Goal: Task Accomplishment & Management: Complete application form

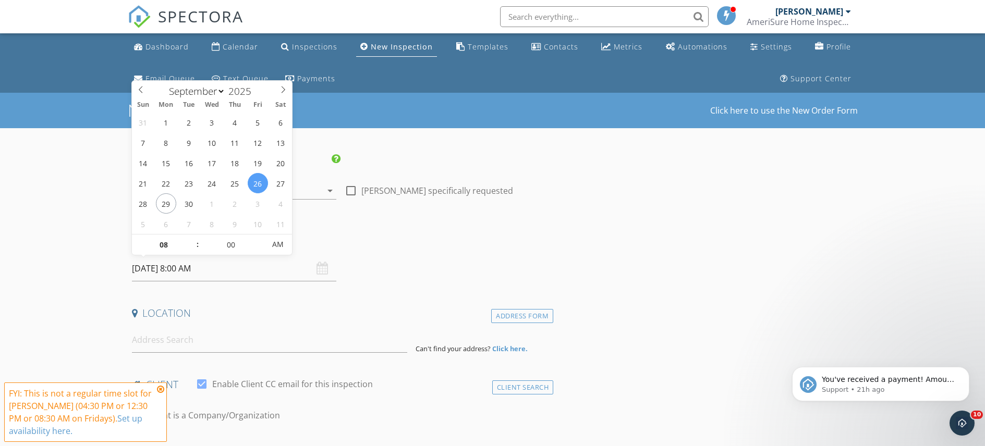
click at [154, 269] on input "09/26/2025 8:00 AM" at bounding box center [234, 269] width 204 height 26
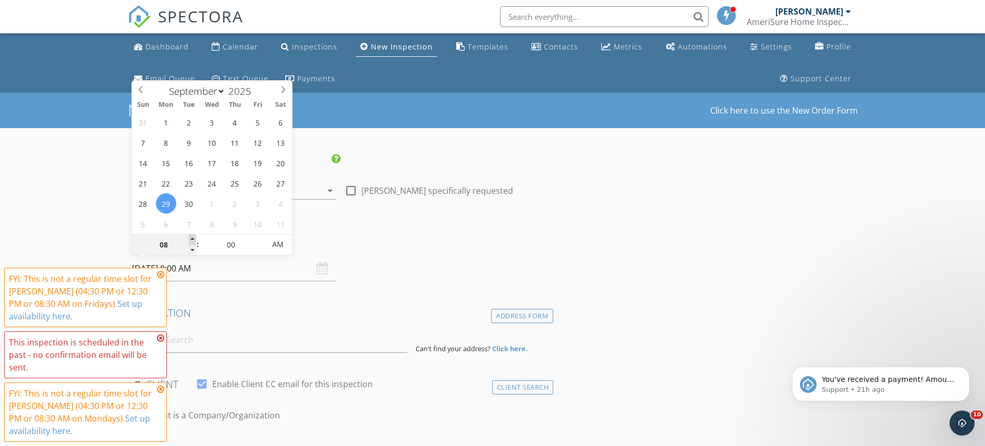
type input "09/29/2025 9:00 AM"
type input "09"
click at [193, 238] on span at bounding box center [192, 240] width 7 height 10
type input "09/29/2025 10:00 AM"
type input "10"
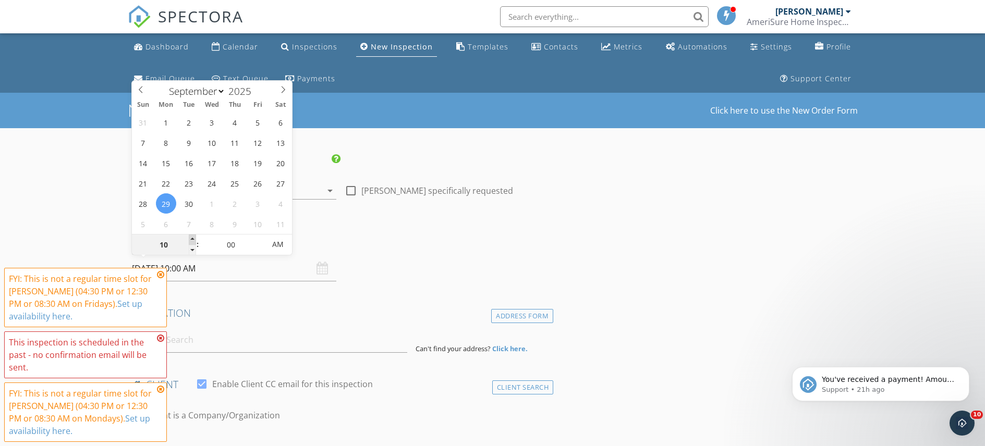
click at [193, 238] on span at bounding box center [192, 240] width 7 height 10
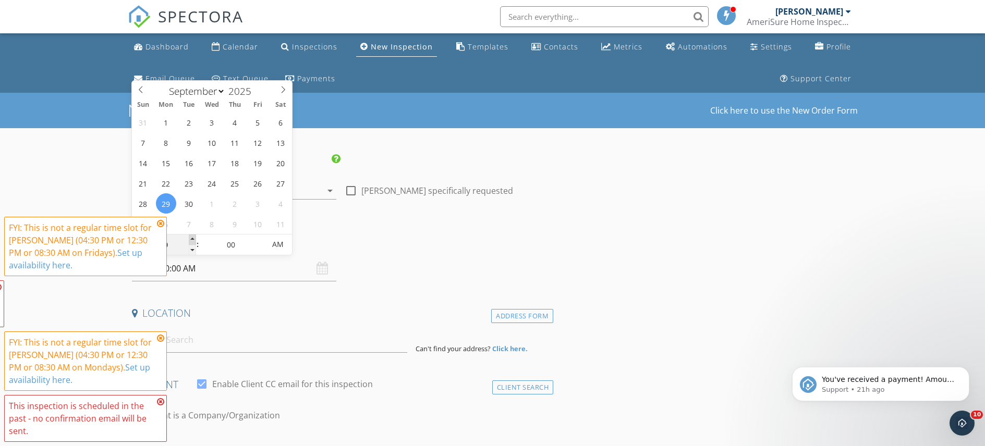
type input "09/29/2025 11:00 AM"
type input "11"
click at [193, 238] on span at bounding box center [192, 240] width 7 height 10
type input "09/29/2025 12:00 PM"
type input "12"
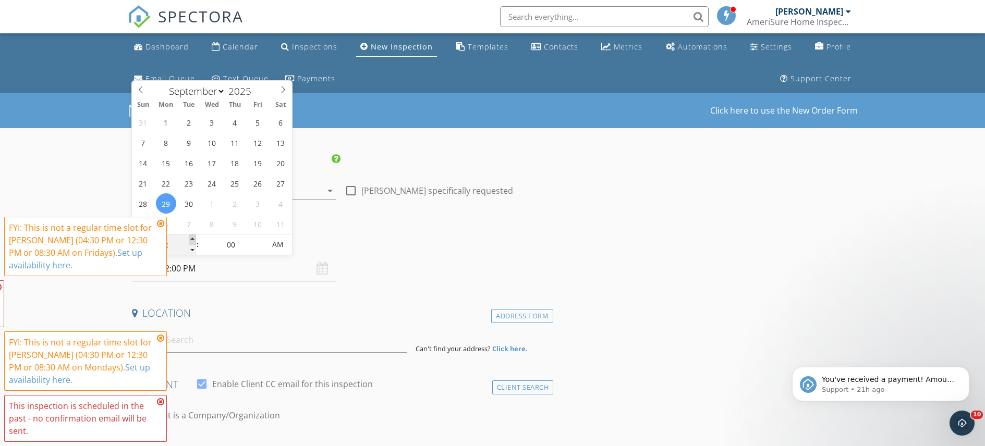
click at [193, 238] on span at bounding box center [192, 240] width 7 height 10
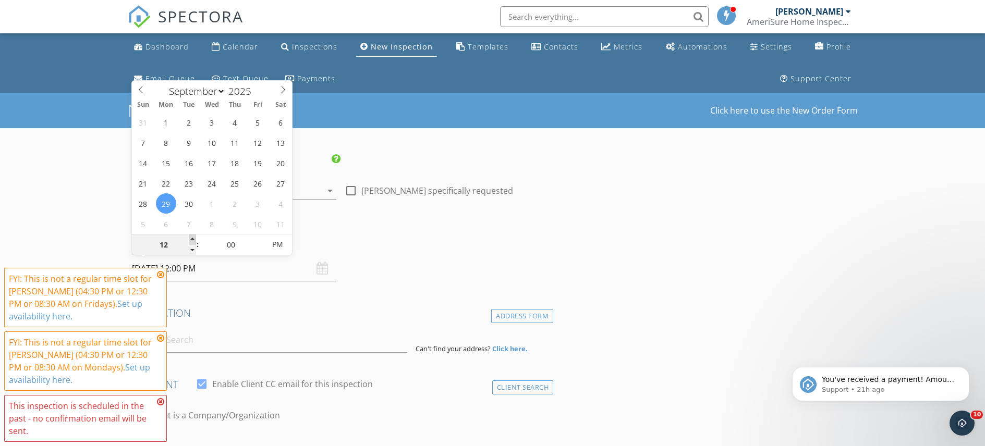
type input "09/29/2025 1:00 PM"
type input "01"
click at [193, 238] on span at bounding box center [192, 240] width 7 height 10
type input "09/29/2025 2:00 PM"
type input "02"
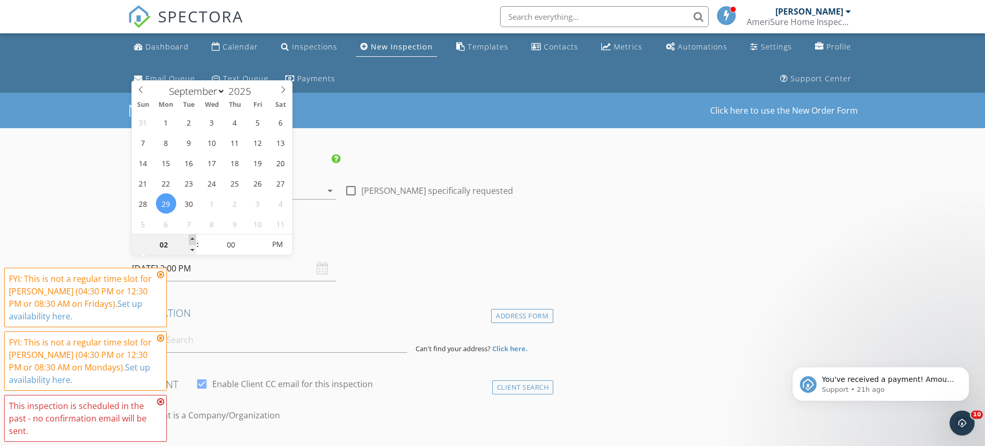
click at [193, 238] on span at bounding box center [192, 240] width 7 height 10
type input "09/29/2025 3:00 PM"
type input "03"
click at [193, 238] on span at bounding box center [192, 240] width 7 height 10
type input "09/29/2025 3:05 PM"
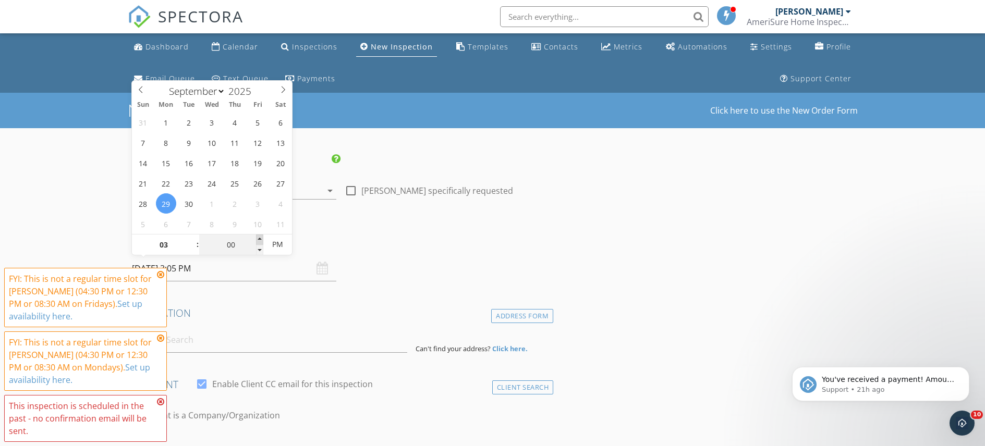
type input "05"
click at [260, 238] on span at bounding box center [259, 240] width 7 height 10
type input "09/29/2025 3:10 PM"
type input "10"
click at [260, 238] on span at bounding box center [259, 240] width 7 height 10
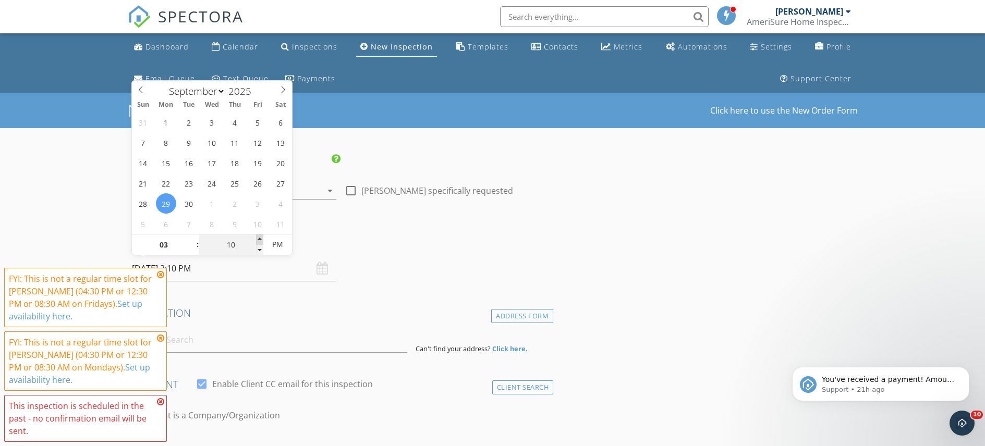
type input "09/29/2025 3:15 PM"
type input "15"
click at [260, 238] on span at bounding box center [259, 240] width 7 height 10
type input "09/29/2025 3:20 PM"
type input "20"
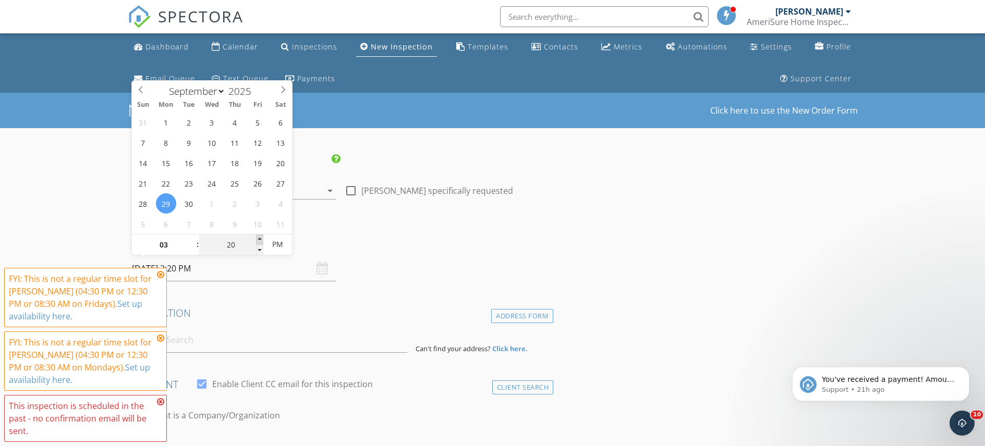
click at [260, 238] on span at bounding box center [259, 240] width 7 height 10
type input "09/29/2025 3:25 PM"
type input "25"
click at [260, 238] on span at bounding box center [259, 240] width 7 height 10
type input "[DATE] 3:30 PM"
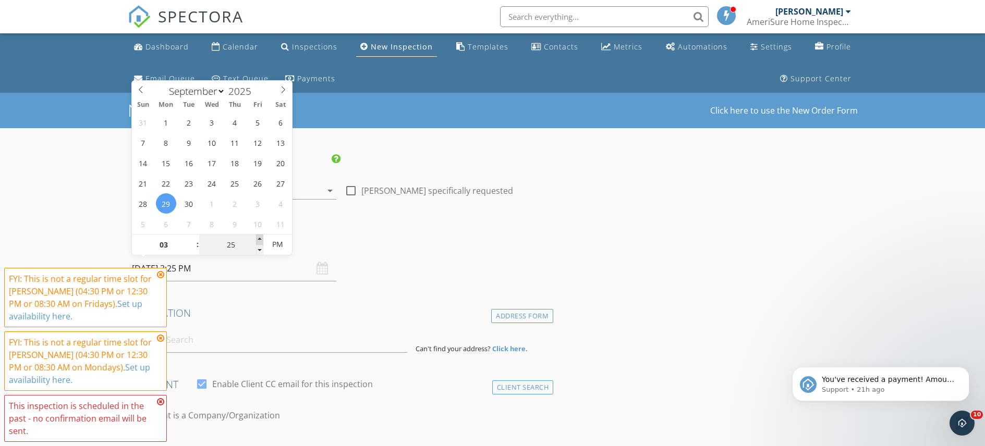
type input "30"
click at [260, 238] on span at bounding box center [259, 240] width 7 height 10
type input "09/29/2025 3:35 PM"
type input "35"
click at [260, 238] on span at bounding box center [259, 240] width 7 height 10
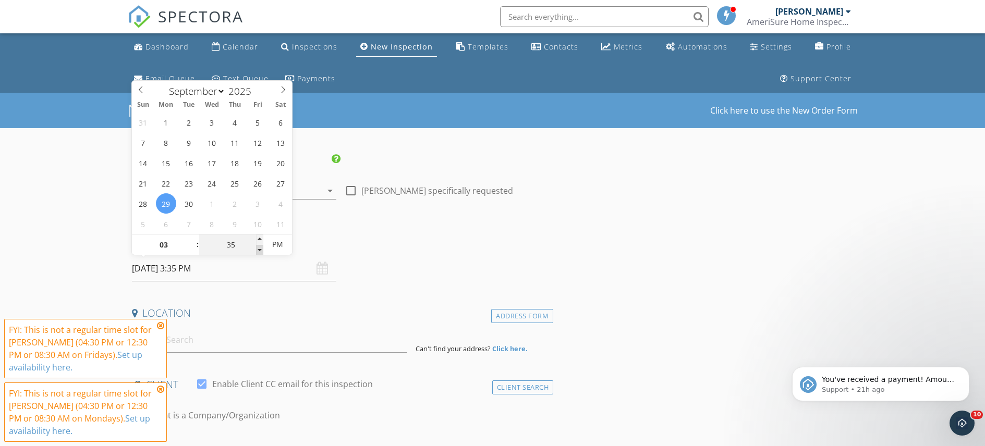
type input "[DATE] 3:30 PM"
type input "30"
click at [260, 249] on span at bounding box center [259, 250] width 7 height 10
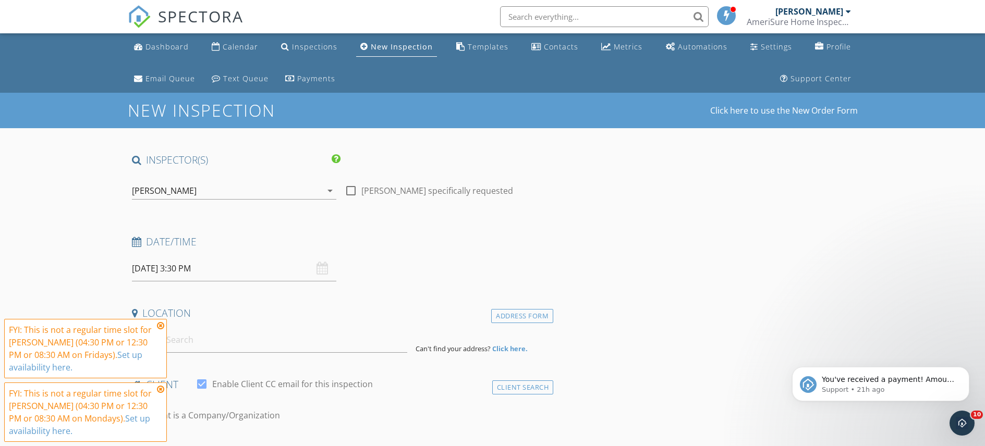
click at [161, 325] on icon at bounding box center [160, 326] width 7 height 8
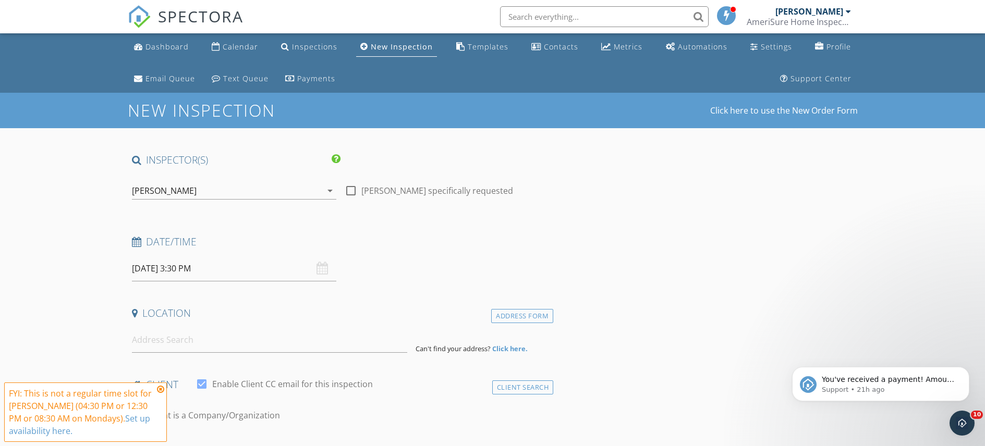
click at [162, 389] on icon at bounding box center [160, 389] width 7 height 8
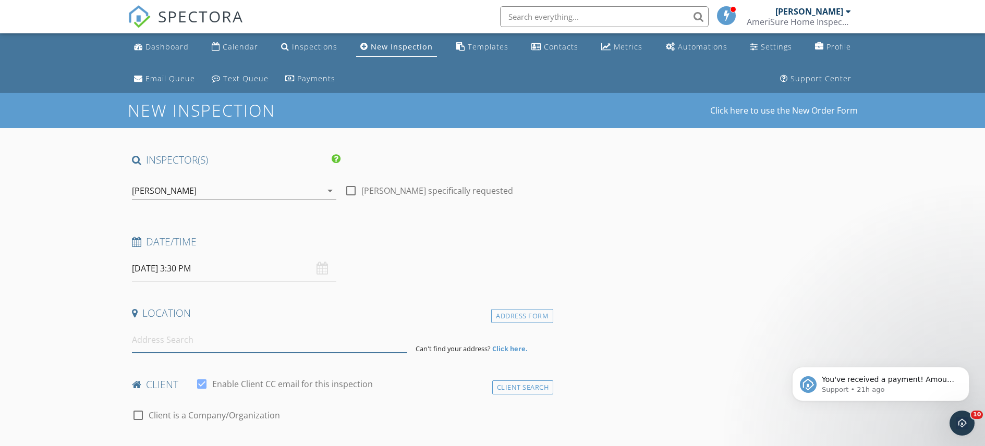
click at [167, 345] on input at bounding box center [269, 340] width 275 height 26
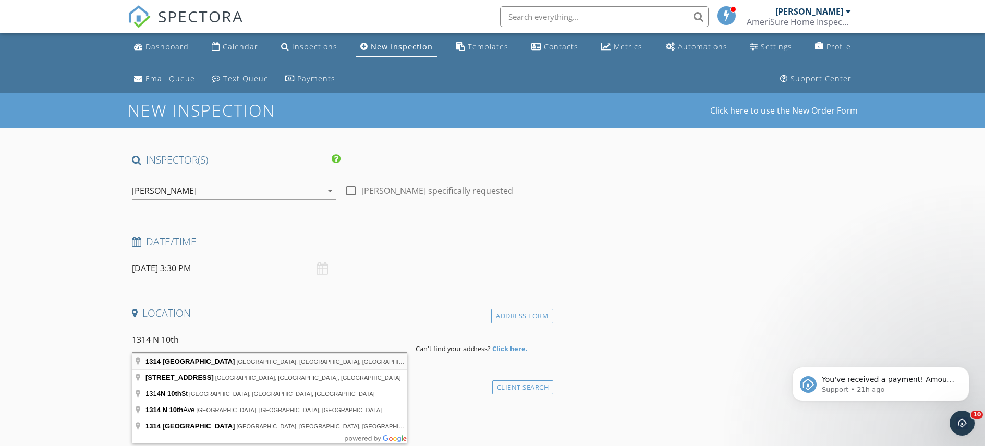
type input "1314 North 10th Street, Reading, PA, USA"
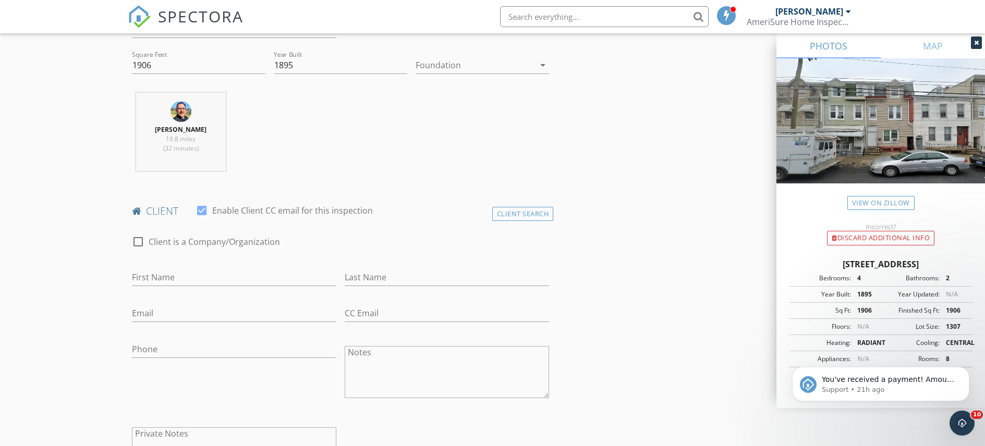
scroll to position [393, 0]
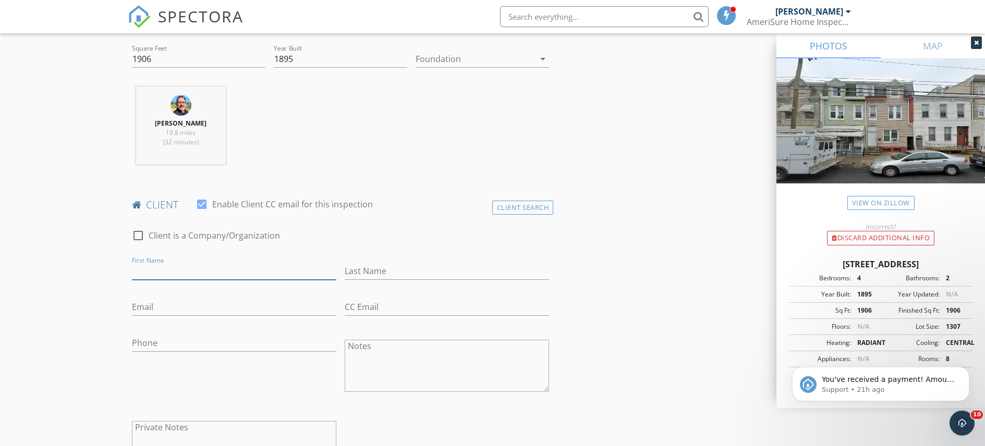
click at [145, 273] on input "First Name" at bounding box center [234, 271] width 204 height 17
type input "[PERSON_NAME]"
click at [344, 273] on div "Last Name" at bounding box center [446, 272] width 213 height 36
click at [345, 271] on input "Last Name" at bounding box center [447, 271] width 204 height 17
click at [377, 273] on input "Baez Serano" at bounding box center [447, 271] width 204 height 17
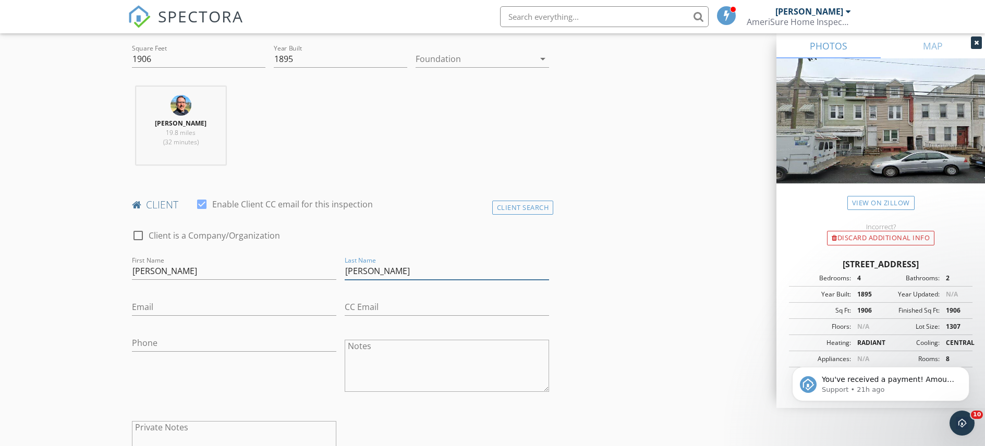
type input "[PERSON_NAME]"
click at [173, 311] on input "Email" at bounding box center [234, 307] width 204 height 17
type input "[EMAIL_ADDRESS][DOMAIN_NAME]"
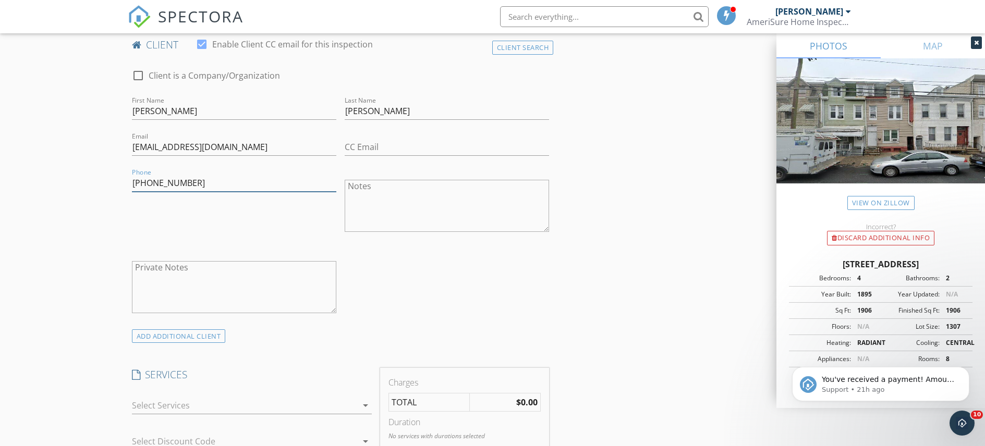
scroll to position [599, 0]
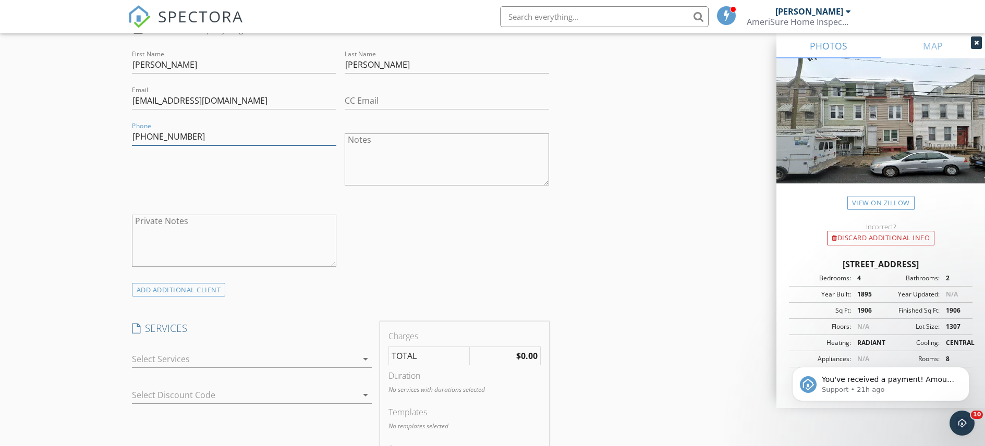
type input "[PHONE_NUMBER]"
click at [366, 360] on icon "arrow_drop_down" at bounding box center [365, 359] width 13 height 13
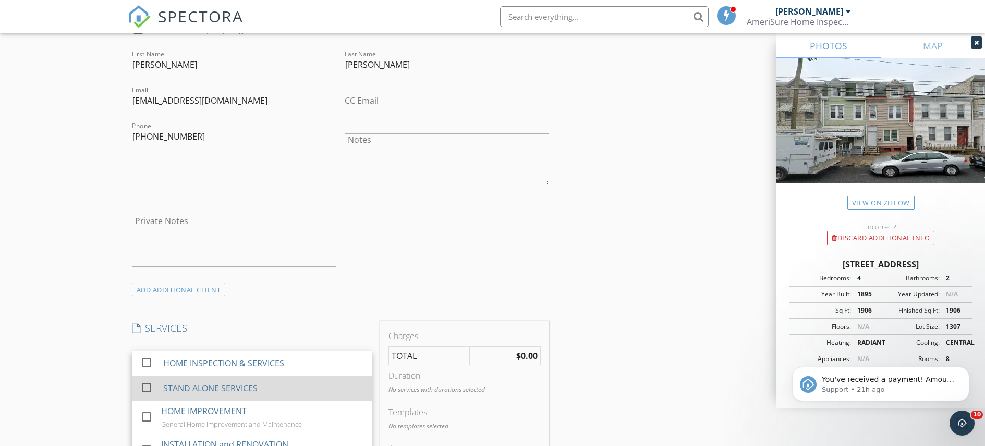
click at [150, 387] on div at bounding box center [147, 388] width 18 height 18
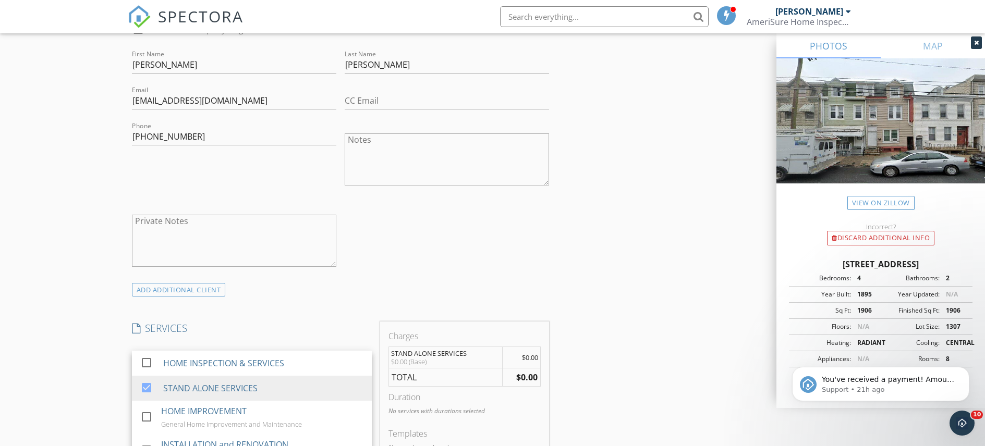
click at [100, 362] on div "New Inspection Click here to use the New Order Form INSPECTOR(S) check_box Tom …" at bounding box center [492, 418] width 985 height 1850
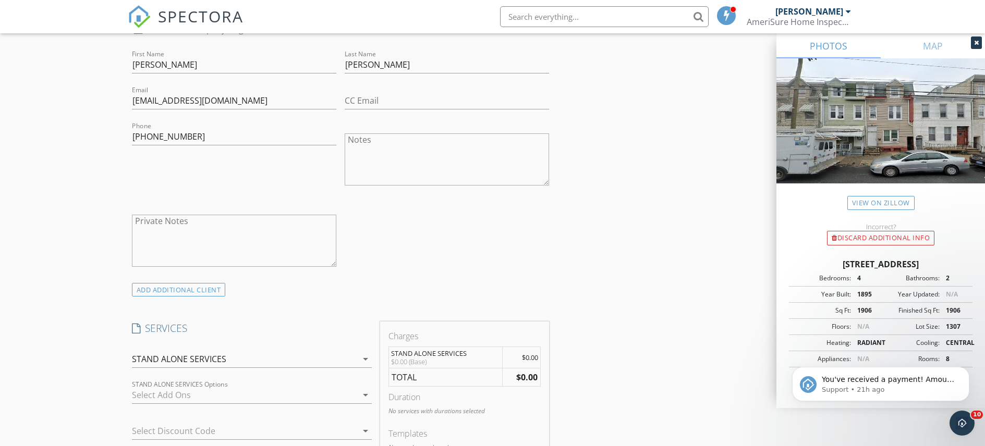
click at [367, 394] on icon "arrow_drop_down" at bounding box center [365, 395] width 13 height 13
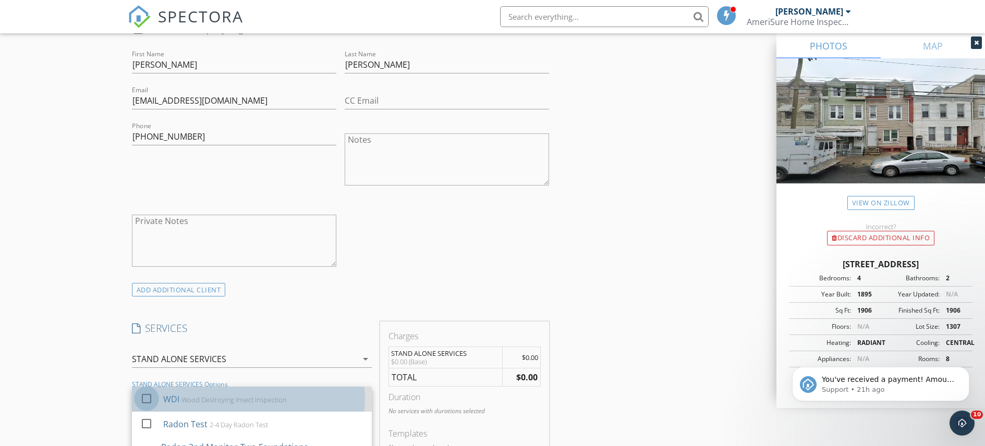
click at [148, 398] on div at bounding box center [147, 399] width 18 height 18
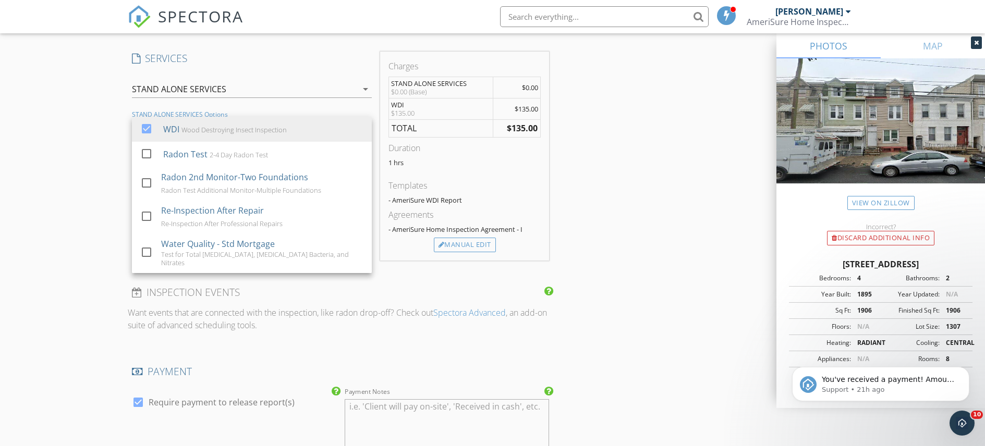
scroll to position [888, 0]
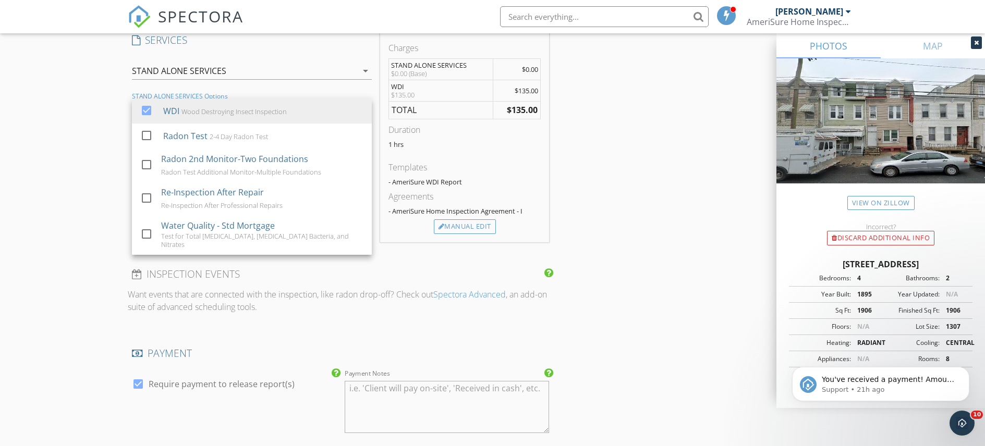
click at [224, 339] on div "INSPECTOR(S) check_box Tom Angelucci PRIMARY Tom Angelucci arrow_drop_down chec…" at bounding box center [341, 122] width 426 height 1712
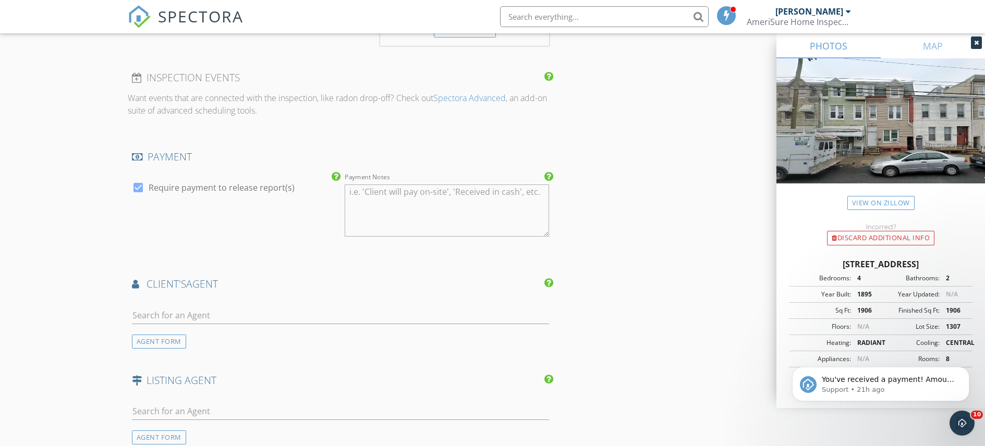
scroll to position [1090, 0]
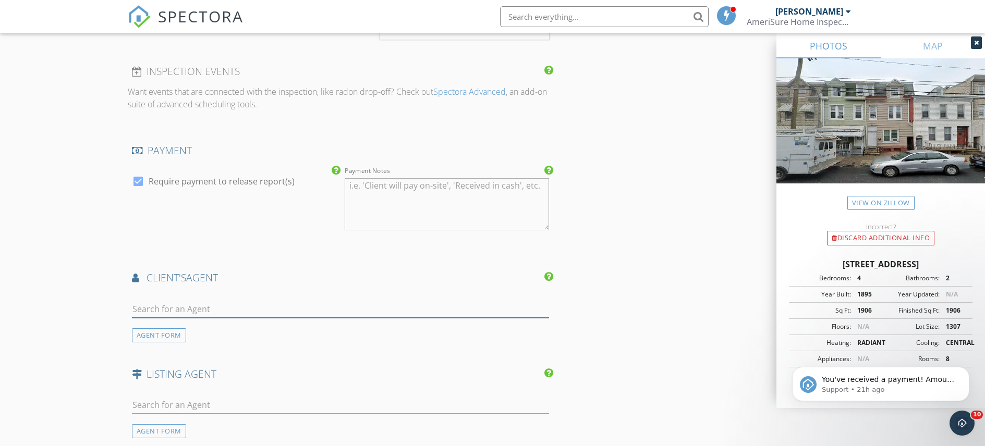
click at [156, 312] on input "text" at bounding box center [341, 309] width 418 height 17
type input "Eileen J"
click at [202, 334] on div "No results found. Click to add a new Agent" at bounding box center [215, 332] width 157 height 13
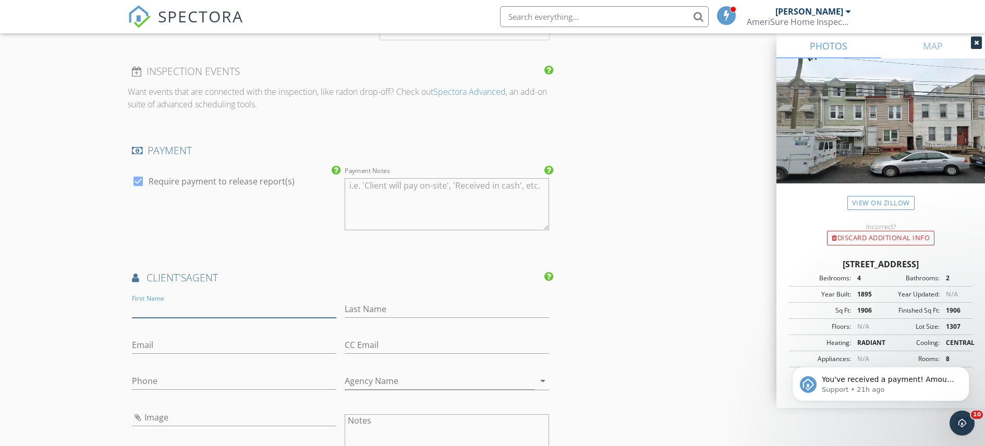
click at [151, 309] on input "First Name" at bounding box center [234, 309] width 204 height 17
type input "[PERSON_NAME]"
click at [155, 349] on input "Email" at bounding box center [234, 345] width 204 height 17
type input "Ejaquez@goberkscounty.com"
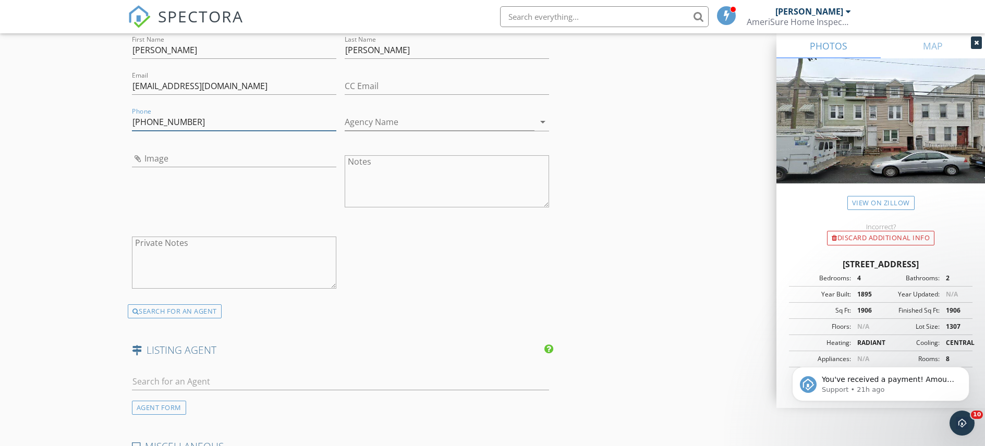
scroll to position [1350, 0]
type input "[PHONE_NUMBER]"
click at [170, 382] on input "text" at bounding box center [341, 381] width 418 height 17
type input "annie ap"
click at [167, 407] on div "eRealty Advisors" at bounding box center [194, 410] width 65 height 8
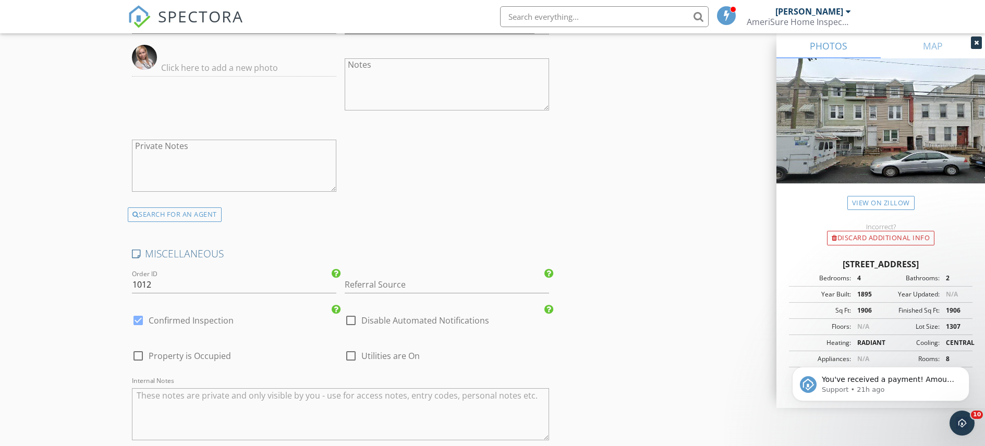
scroll to position [1875, 0]
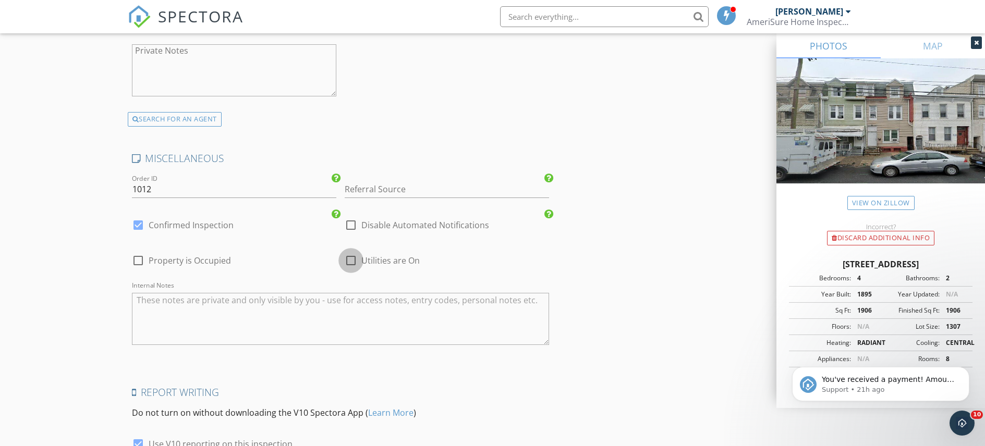
click at [351, 261] on div at bounding box center [351, 261] width 18 height 18
checkbox input "true"
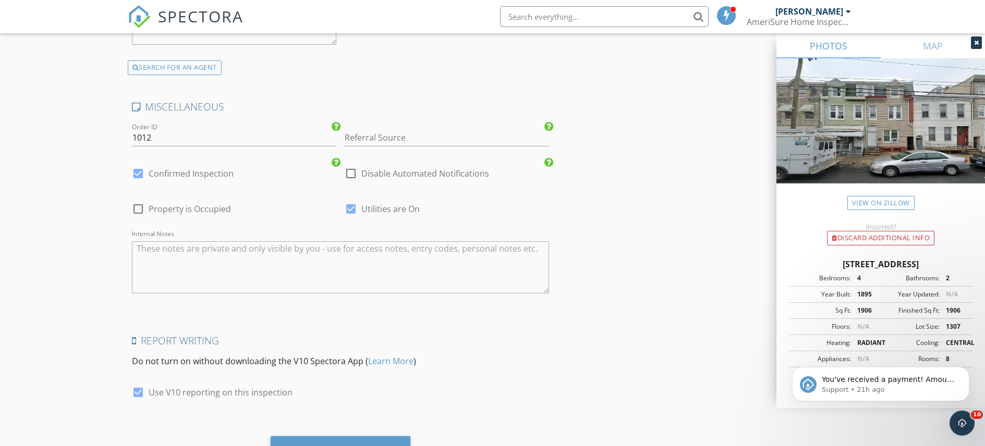
scroll to position [1978, 0]
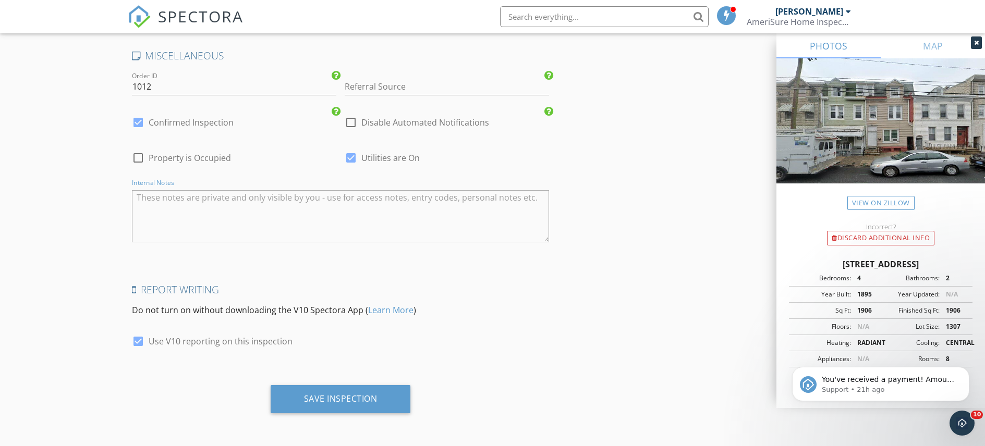
click at [181, 200] on textarea "Internal Notes" at bounding box center [341, 216] width 418 height 52
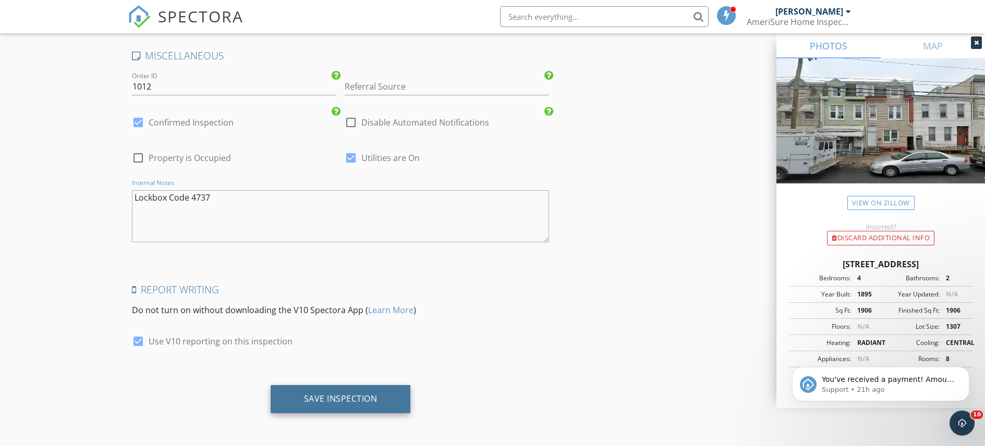
type textarea "Lockbox Code 4737"
click at [329, 397] on div "Save Inspection" at bounding box center [340, 399] width 73 height 10
